Goal: Check status: Check status

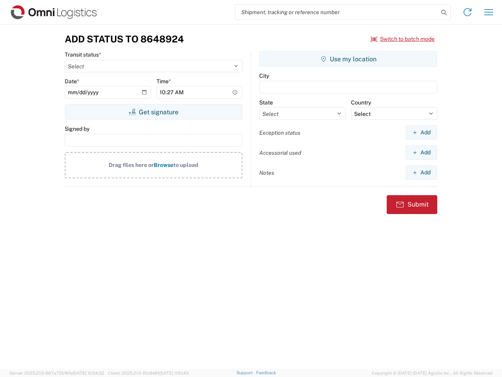
click at [337, 12] on input "search" at bounding box center [336, 12] width 203 height 15
click at [444, 13] on icon at bounding box center [443, 12] width 11 height 11
click at [467, 12] on icon at bounding box center [467, 12] width 13 height 13
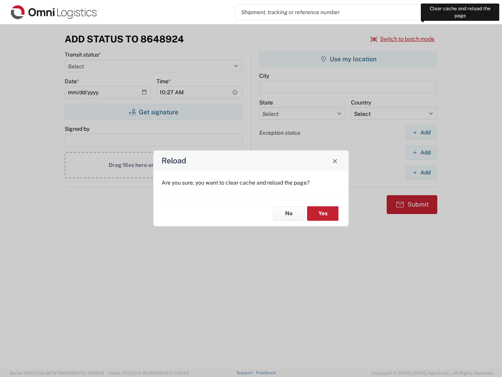
click at [489, 12] on div "Reload Are you sure, you want to clear cache and reload the page? No Yes" at bounding box center [251, 188] width 502 height 377
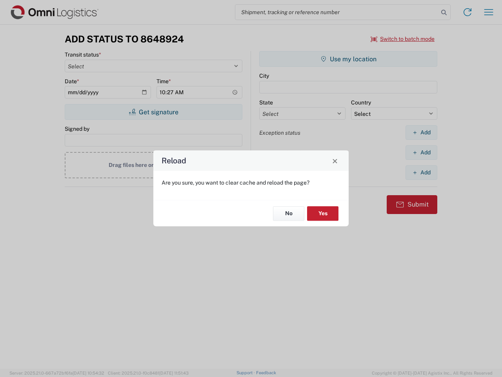
click at [403, 39] on div "Reload Are you sure, you want to clear cache and reload the page? No Yes" at bounding box center [251, 188] width 502 height 377
click at [153, 112] on div "Reload Are you sure, you want to clear cache and reload the page? No Yes" at bounding box center [251, 188] width 502 height 377
click at [348, 59] on div "Reload Are you sure, you want to clear cache and reload the page? No Yes" at bounding box center [251, 188] width 502 height 377
click at [421, 132] on div "Reload Are you sure, you want to clear cache and reload the page? No Yes" at bounding box center [251, 188] width 502 height 377
click at [421, 152] on div "Reload Are you sure, you want to clear cache and reload the page? No Yes" at bounding box center [251, 188] width 502 height 377
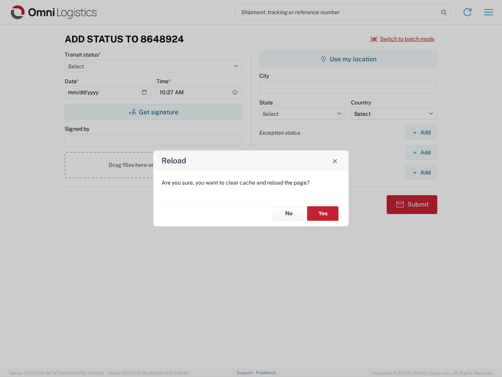
click at [421, 172] on div "Reload Are you sure, you want to clear cache and reload the page? No Yes" at bounding box center [251, 188] width 502 height 377
